Goal: Information Seeking & Learning: Learn about a topic

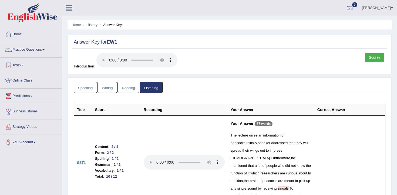
click at [214, 71] on div "Scores Introduction:" at bounding box center [229, 62] width 314 height 19
click at [89, 24] on link "History" at bounding box center [92, 25] width 11 height 4
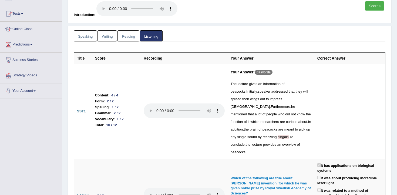
scroll to position [56, 0]
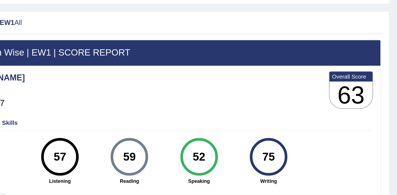
scroll to position [14, 0]
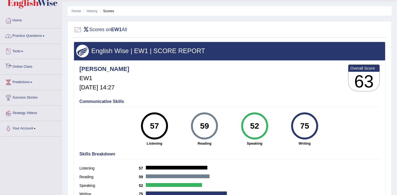
click at [20, 51] on link "Tests" at bounding box center [31, 51] width 62 height 14
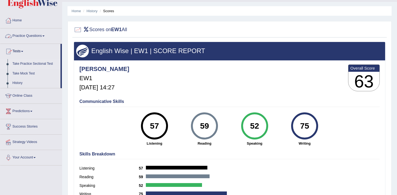
click at [27, 63] on link "Take Practice Sectional Test" at bounding box center [35, 64] width 51 height 10
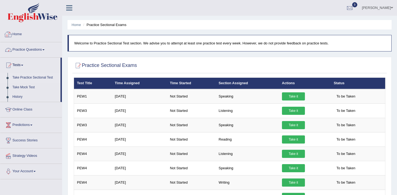
click at [37, 48] on link "Practice Questions" at bounding box center [31, 49] width 62 height 14
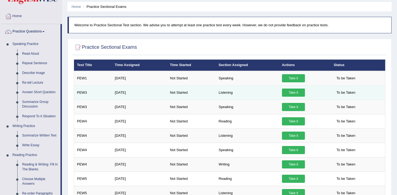
scroll to position [19, 0]
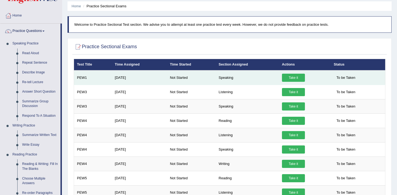
click at [276, 82] on td "Speaking" at bounding box center [247, 77] width 63 height 15
click at [290, 79] on link "Take it" at bounding box center [293, 77] width 23 height 8
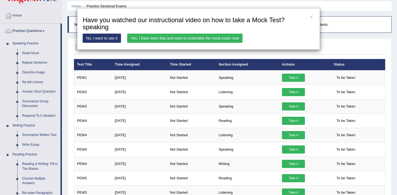
click at [227, 86] on div "× Have you watched our instructional video on how to take a Mock Test?speaking …" at bounding box center [198, 97] width 397 height 195
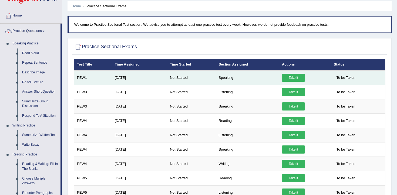
click at [81, 78] on td "PEW1" at bounding box center [93, 77] width 38 height 15
click at [166, 78] on td "Aug 20, 2025" at bounding box center [139, 77] width 55 height 15
click at [154, 78] on td "Aug 20, 2025" at bounding box center [139, 77] width 55 height 15
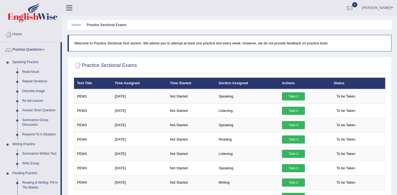
scroll to position [11, 0]
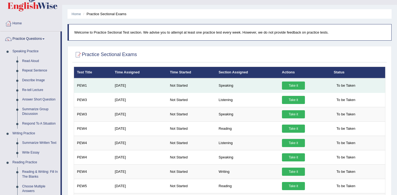
click at [301, 85] on link "Take it" at bounding box center [293, 85] width 23 height 8
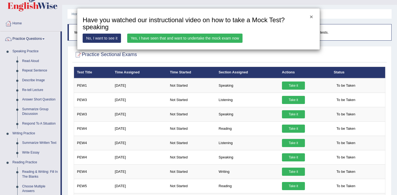
click at [310, 16] on button "×" at bounding box center [311, 17] width 3 height 6
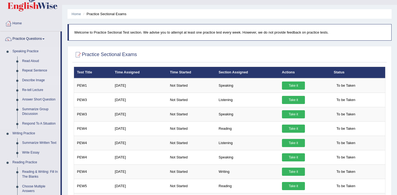
click at [35, 79] on link "Describe Image" at bounding box center [40, 80] width 41 height 10
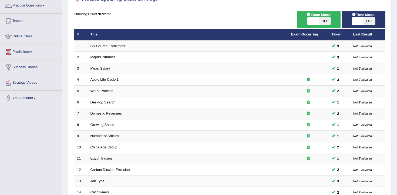
scroll to position [163, 0]
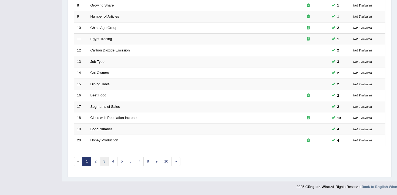
click at [100, 161] on link "3" at bounding box center [104, 161] width 9 height 9
click at [97, 162] on link "2" at bounding box center [95, 161] width 9 height 9
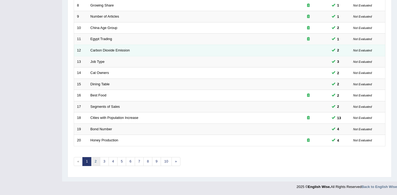
scroll to position [0, 0]
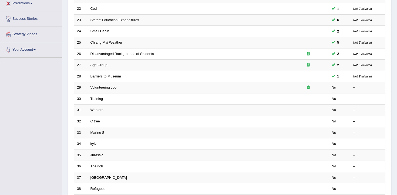
scroll to position [119, 0]
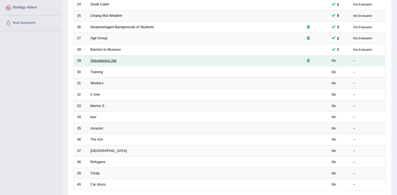
click at [104, 62] on link "Volunteering Job" at bounding box center [104, 60] width 26 height 4
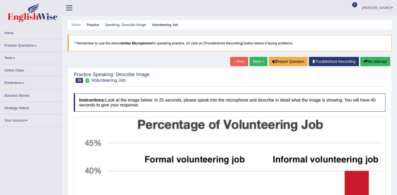
click at [372, 65] on button "Re-Attempt" at bounding box center [375, 61] width 30 height 9
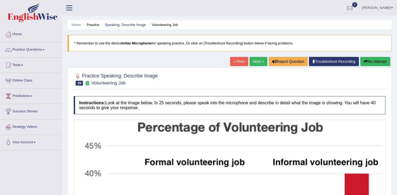
click at [368, 59] on button "Re-Attempt" at bounding box center [375, 61] width 30 height 9
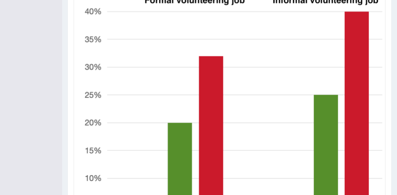
scroll to position [255, 0]
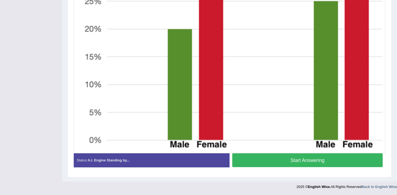
click at [305, 41] on img at bounding box center [229, 9] width 309 height 286
click at [326, 160] on button "Start Answering" at bounding box center [307, 160] width 150 height 14
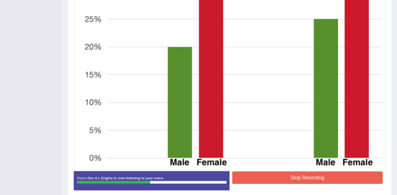
scroll to position [240, 0]
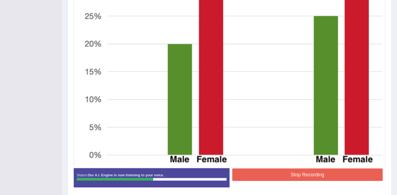
click at [324, 179] on button "Stop Recording" at bounding box center [307, 174] width 150 height 12
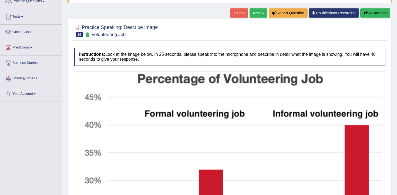
scroll to position [58, 0]
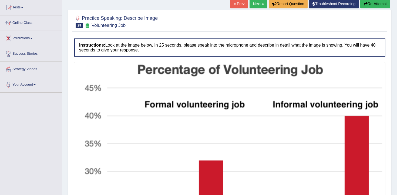
click at [366, 6] on icon "button" at bounding box center [366, 4] width 4 height 4
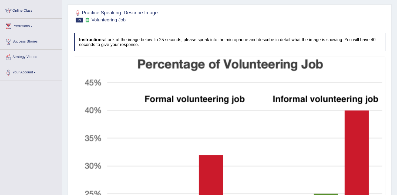
scroll to position [80, 0]
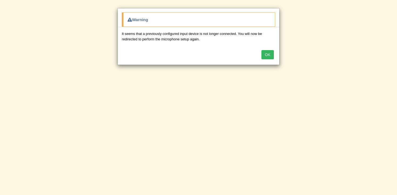
click at [266, 56] on button "OK" at bounding box center [268, 54] width 12 height 9
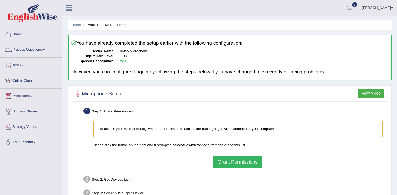
click at [224, 167] on button "Grant Permissions" at bounding box center [237, 161] width 49 height 12
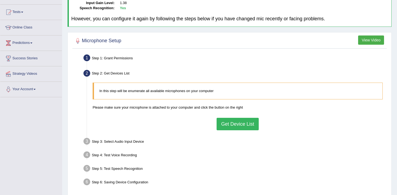
scroll to position [88, 0]
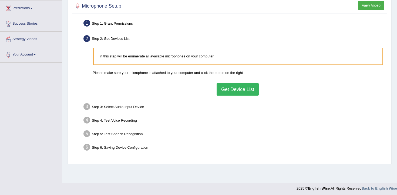
click at [245, 95] on button "Get Device List" at bounding box center [238, 89] width 42 height 12
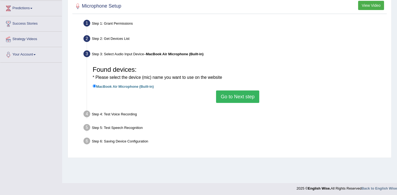
click at [231, 96] on button "Go to Next step" at bounding box center [237, 96] width 43 height 12
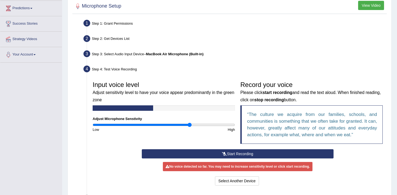
click at [211, 155] on button "Start Recording" at bounding box center [238, 153] width 192 height 9
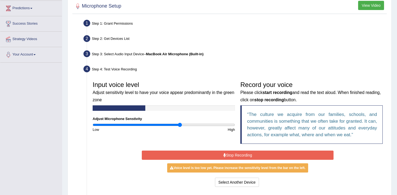
type input "1.24"
click at [179, 126] on input "range" at bounding box center [164, 124] width 142 height 4
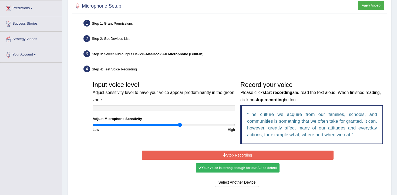
click at [207, 152] on button "Stop Recording" at bounding box center [238, 154] width 192 height 9
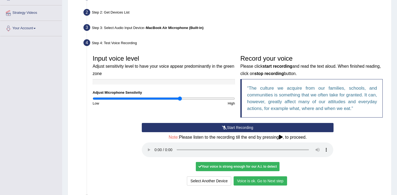
scroll to position [164, 0]
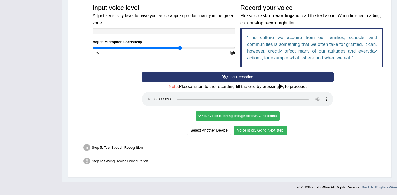
click at [240, 128] on button "Voice is ok. Go to Next step" at bounding box center [260, 129] width 53 height 9
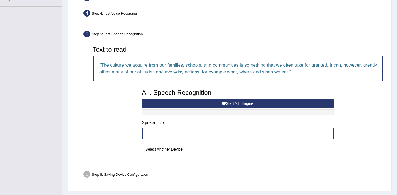
scroll to position [143, 0]
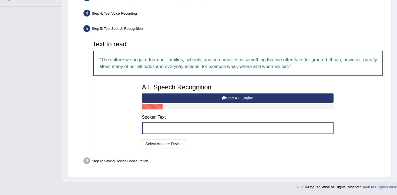
click at [234, 94] on button "Start A.I. Engine" at bounding box center [238, 97] width 192 height 9
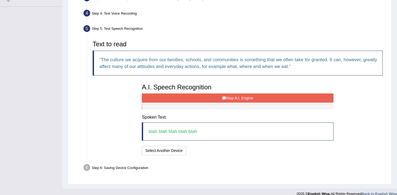
click at [234, 94] on button "Stop A.I. Engine" at bounding box center [238, 97] width 192 height 9
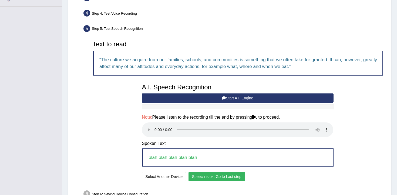
click at [203, 177] on button "Speech is ok. Go to Last step" at bounding box center [217, 176] width 56 height 9
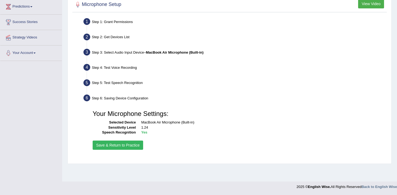
scroll to position [89, 0]
click at [125, 146] on button "Save & Return to Practice" at bounding box center [118, 144] width 51 height 9
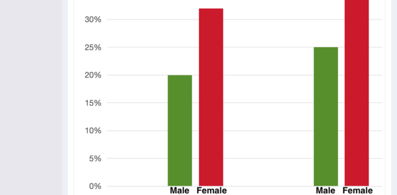
scroll to position [262, 0]
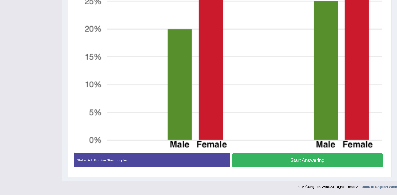
click at [294, 160] on button "Start Answering" at bounding box center [307, 160] width 150 height 14
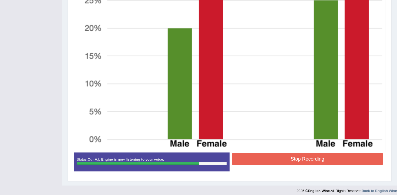
scroll to position [263, 0]
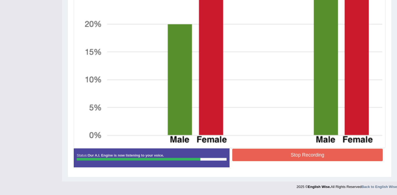
click at [307, 159] on button "Stop Recording" at bounding box center [307, 154] width 150 height 12
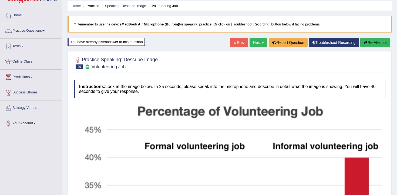
scroll to position [0, 0]
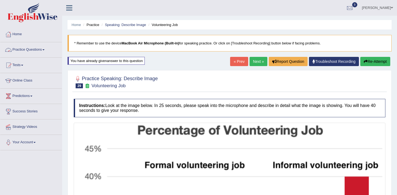
click at [93, 26] on li "Practice" at bounding box center [90, 24] width 17 height 5
click at [76, 26] on link "Home" at bounding box center [76, 25] width 9 height 4
